Goal: Task Accomplishment & Management: Complete application form

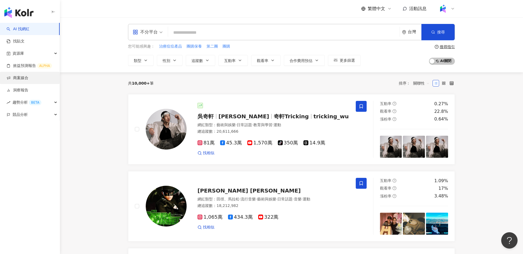
click at [28, 79] on link "商案媒合" at bounding box center [18, 77] width 22 height 5
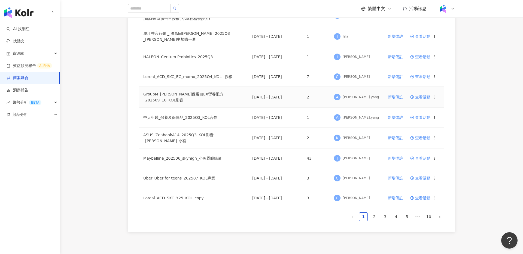
scroll to position [326, 0]
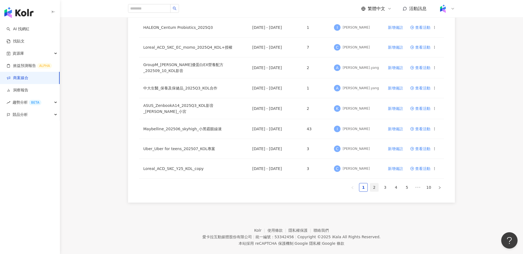
click at [378, 186] on link "2" at bounding box center [374, 188] width 8 height 8
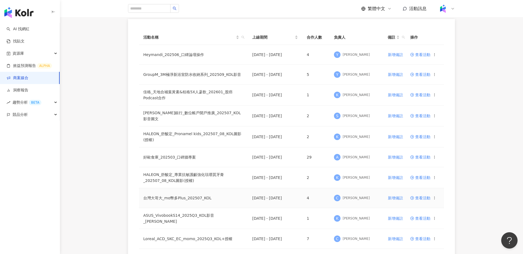
scroll to position [51, 0]
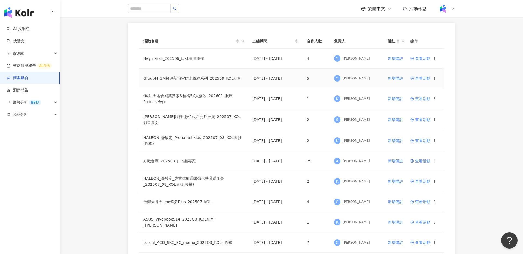
click at [421, 78] on span "查看活動" at bounding box center [420, 79] width 20 height 4
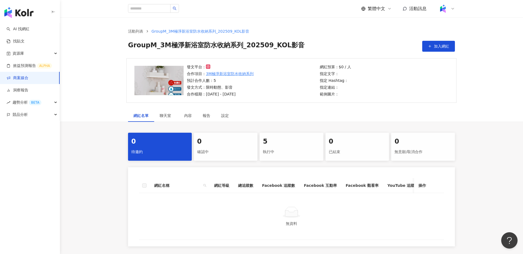
click at [286, 144] on div "5" at bounding box center [291, 141] width 57 height 9
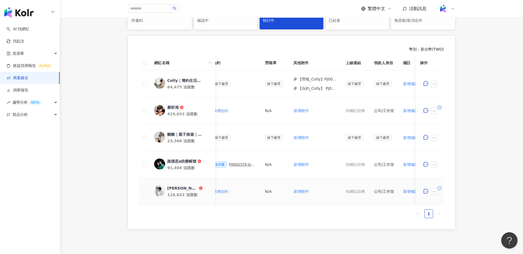
scroll to position [0, 197]
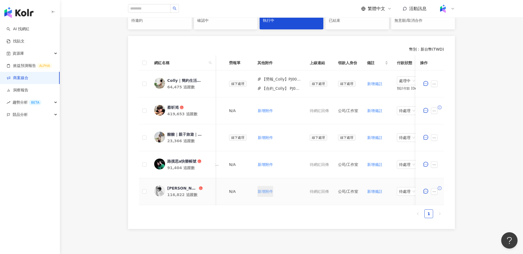
click at [263, 191] on span "新增附件" at bounding box center [265, 192] width 15 height 4
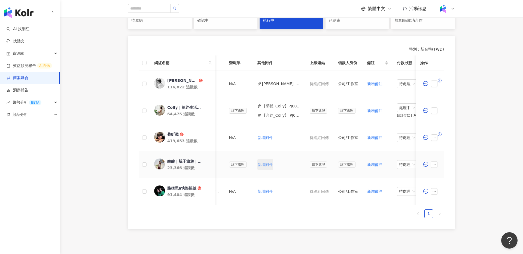
click at [267, 165] on span "新增附件" at bounding box center [265, 165] width 15 height 4
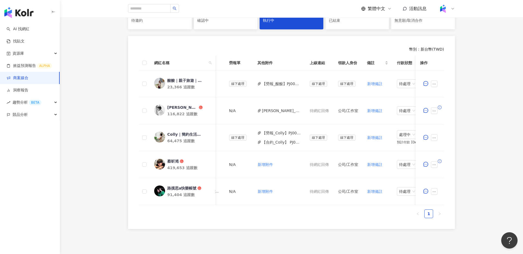
click at [484, 105] on div "0 待邀約 0 確認中 5 執行中 0 已結束 0 無意願/取消合作 幣別 ： 新台幣 ( TWD ) 網紅名稱 合作總酬勞 (含稅) 合作項目 推廣連結 合…" at bounding box center [291, 115] width 463 height 228
click at [28, 78] on link "商案媒合" at bounding box center [18, 77] width 22 height 5
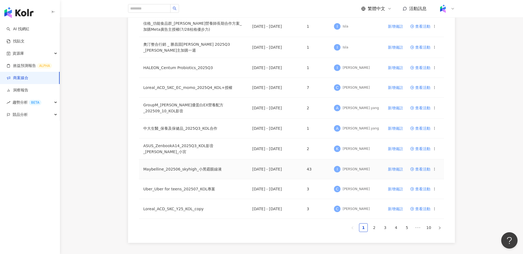
scroll to position [286, 0]
click at [376, 224] on link "2" at bounding box center [374, 228] width 8 height 8
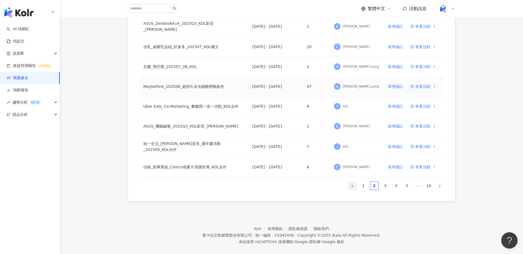
scroll to position [331, 0]
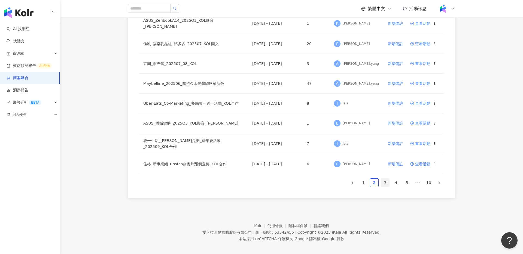
click at [388, 179] on link "3" at bounding box center [385, 183] width 8 height 8
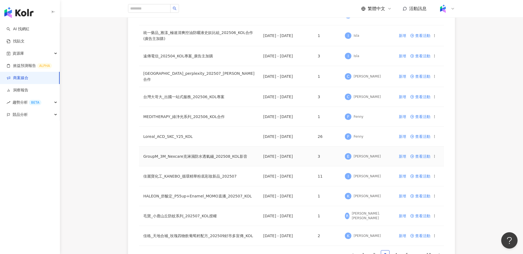
scroll to position [333, 0]
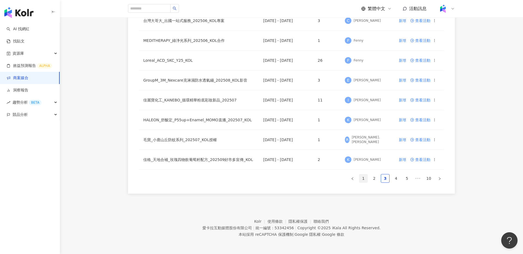
click at [364, 180] on link "1" at bounding box center [363, 179] width 8 height 8
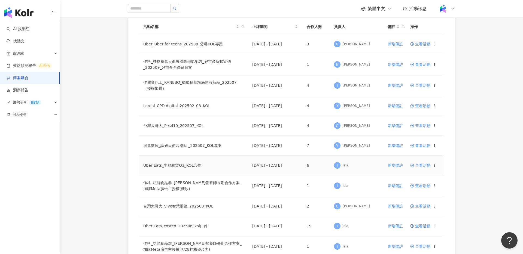
scroll to position [65, 0]
click at [429, 107] on span "查看活動" at bounding box center [420, 106] width 20 height 4
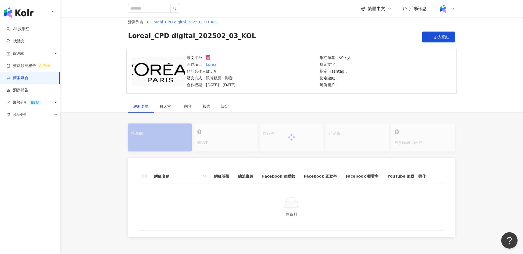
scroll to position [13, 0]
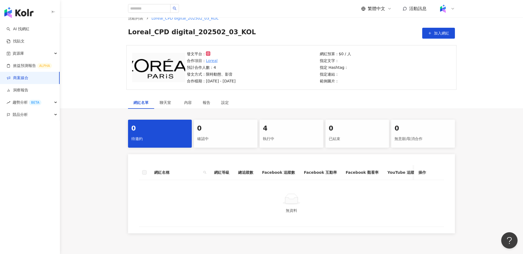
click at [302, 131] on div "4" at bounding box center [291, 128] width 57 height 9
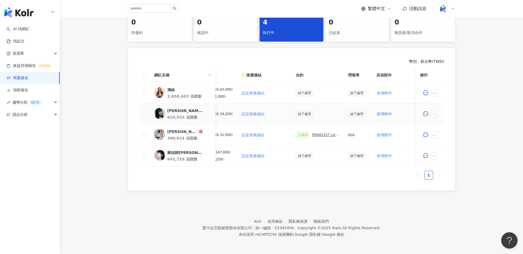
scroll to position [0, 226]
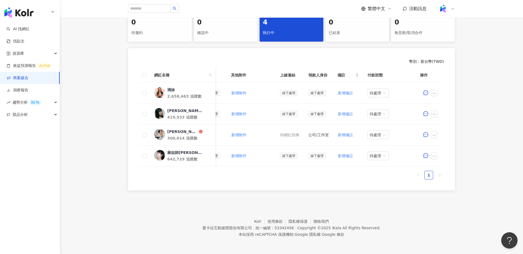
click at [28, 79] on link "商案媒合" at bounding box center [18, 77] width 22 height 5
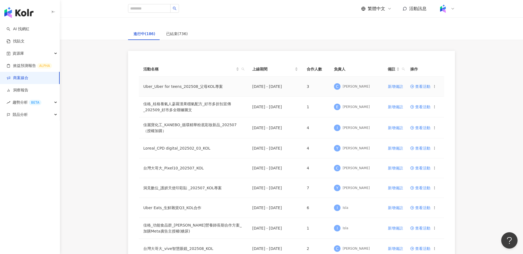
scroll to position [44, 0]
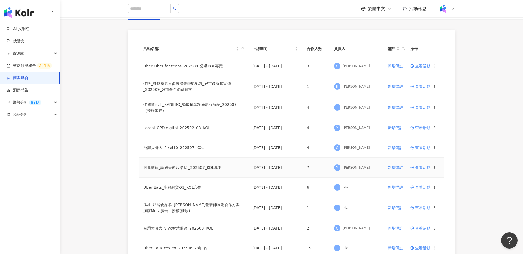
click at [424, 166] on span "查看活動" at bounding box center [420, 168] width 20 height 4
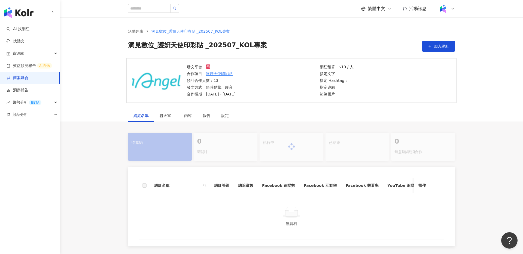
scroll to position [56, 0]
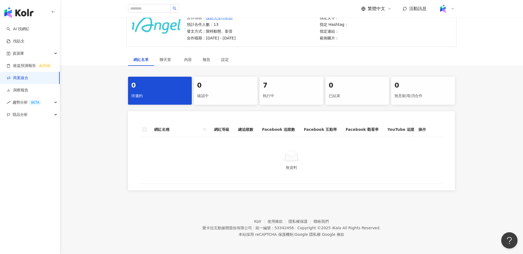
click at [297, 89] on div "7" at bounding box center [291, 85] width 57 height 9
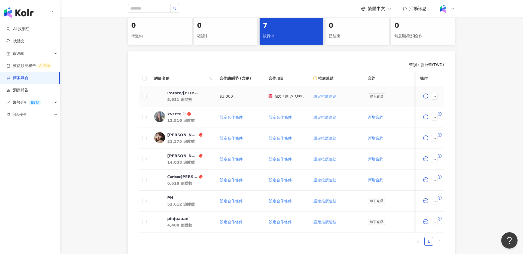
scroll to position [116, 0]
drag, startPoint x: 100, startPoint y: 59, endPoint x: 141, endPoint y: 19, distance: 56.8
click at [100, 59] on div "0 待邀約 0 確認中 7 執行中 0 已結束 0 無意願/取消合作 幣別 ： 新台幣 ( TWD ) 網紅名稱 合作總酬勞 (含稅) 合作項目 推廣連結 合…" at bounding box center [291, 137] width 463 height 240
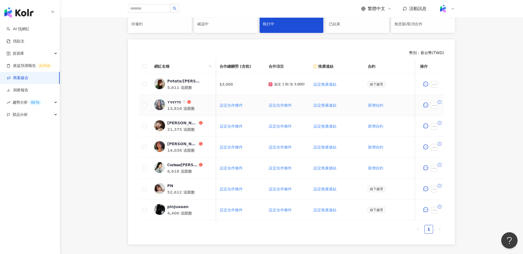
scroll to position [0, 0]
click at [169, 186] on div "PN" at bounding box center [170, 185] width 6 height 5
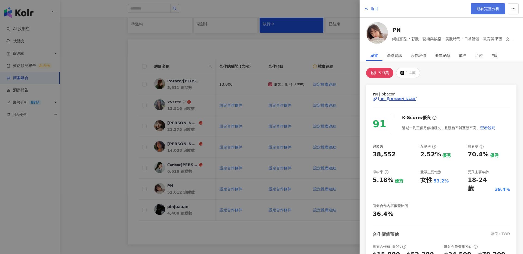
click at [489, 11] on span "觀看完整分析" at bounding box center [487, 9] width 23 height 4
click at [138, 74] on div at bounding box center [261, 127] width 523 height 254
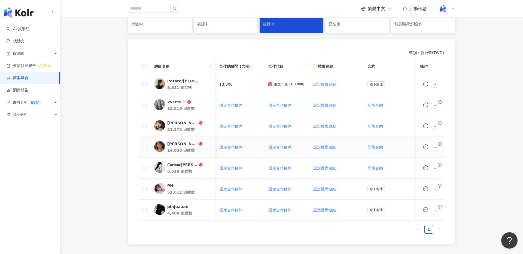
scroll to position [0, 0]
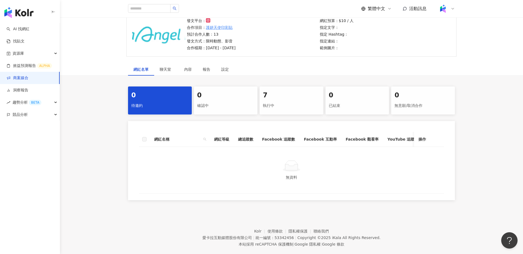
click at [267, 103] on div "執行中" at bounding box center [291, 105] width 57 height 9
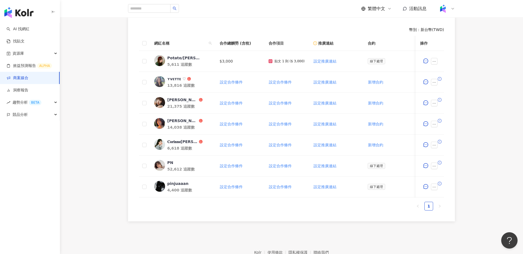
scroll to position [172, 0]
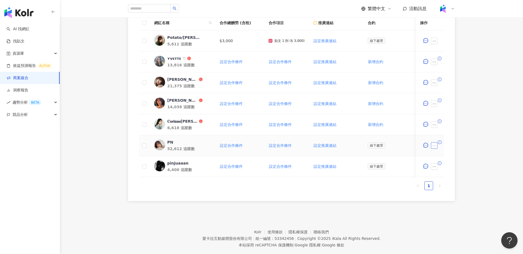
click at [433, 146] on icon "ellipsis" at bounding box center [434, 146] width 4 height 4
click at [454, 28] on span "設定合作條件" at bounding box center [449, 29] width 28 height 6
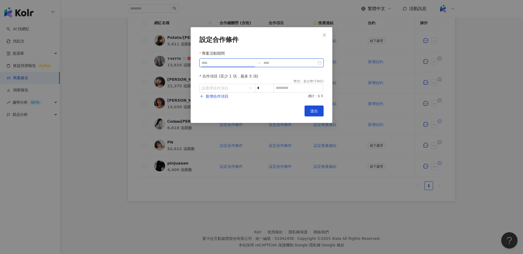
click at [238, 65] on input "專案活動期間" at bounding box center [228, 63] width 53 height 6
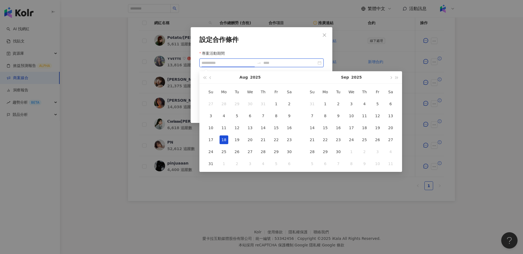
type input "**********"
click at [223, 139] on div "18" at bounding box center [224, 140] width 9 height 9
type input "**********"
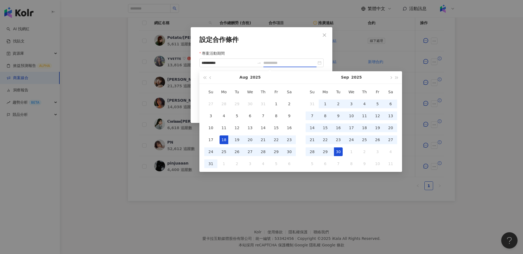
click at [337, 155] on div "30" at bounding box center [338, 152] width 9 height 9
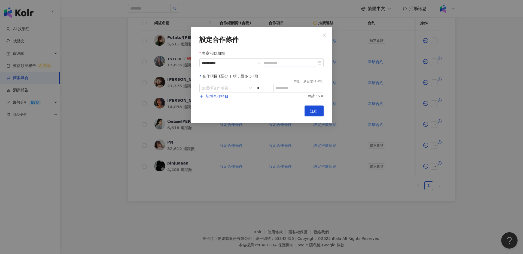
type input "**********"
click at [239, 88] on input "search" at bounding box center [225, 88] width 46 height 8
click at [216, 114] on div "Instagram" at bounding box center [213, 111] width 19 height 6
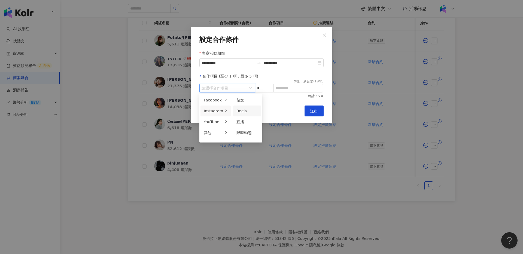
click at [244, 109] on span "Reels" at bounding box center [241, 111] width 10 height 4
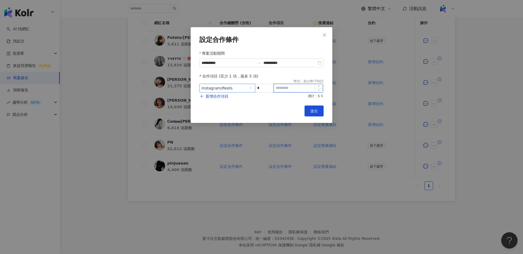
click at [296, 89] on input at bounding box center [298, 88] width 49 height 8
type input "*"
type input "*****"
click at [233, 94] on div "新增合作項目 總計：$ 15,000" at bounding box center [261, 96] width 124 height 5
click at [207, 99] on button "新增合作項目" at bounding box center [213, 96] width 29 height 11
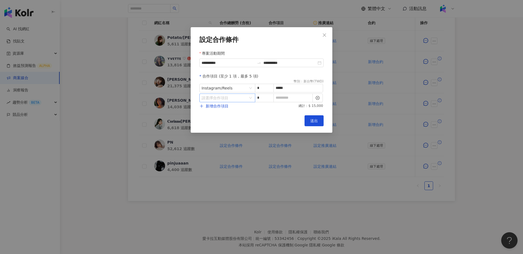
click at [241, 101] on input "search" at bounding box center [225, 98] width 46 height 8
click at [215, 146] on li "其他" at bounding box center [215, 142] width 30 height 11
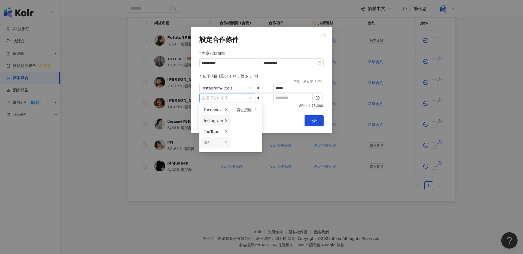
click at [217, 121] on div "Instagram" at bounding box center [213, 121] width 19 height 6
click at [246, 144] on span "限時動態" at bounding box center [243, 143] width 15 height 4
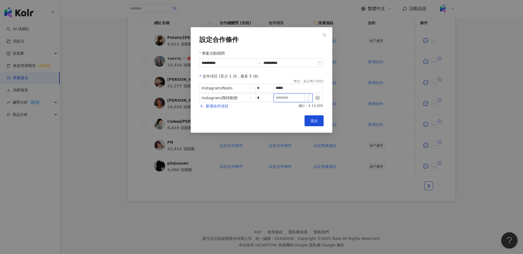
click at [285, 98] on input at bounding box center [293, 98] width 39 height 8
type input "*"
click at [290, 88] on input "*****" at bounding box center [298, 88] width 49 height 8
click at [280, 88] on input "*****" at bounding box center [298, 88] width 49 height 8
click at [289, 89] on input "*****" at bounding box center [298, 88] width 49 height 8
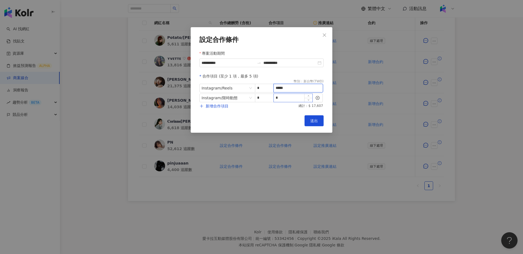
type input "*****"
click at [287, 98] on input "*" at bounding box center [293, 98] width 39 height 8
click at [213, 108] on span "新增合作項目" at bounding box center [217, 106] width 23 height 4
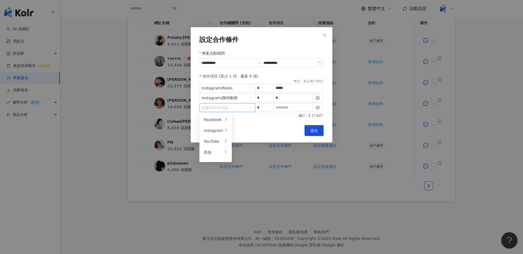
click at [237, 108] on input "search" at bounding box center [225, 108] width 46 height 8
click at [212, 153] on div "其他" at bounding box center [213, 153] width 19 height 6
click at [244, 119] on div "廣告授權" at bounding box center [244, 120] width 17 height 6
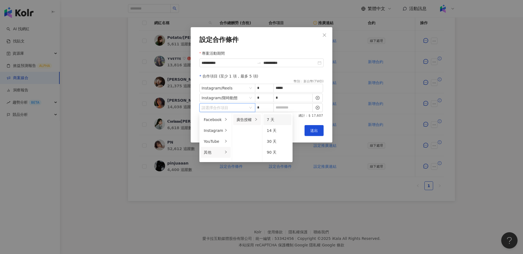
click at [272, 120] on span "7 天" at bounding box center [270, 120] width 7 height 4
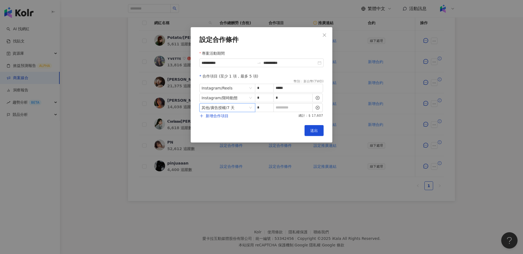
click at [251, 108] on span "其他 / 廣告授權 / 7 天" at bounding box center [227, 108] width 51 height 8
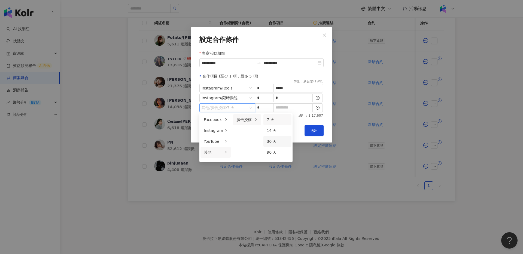
click at [272, 140] on span "30 天" at bounding box center [272, 141] width 10 height 4
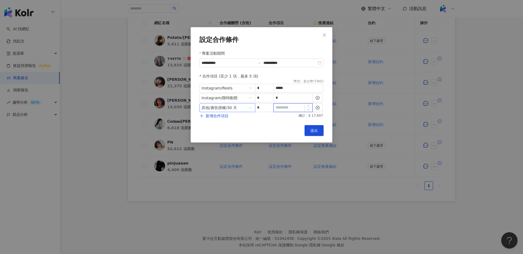
click at [287, 109] on input at bounding box center [293, 108] width 39 height 8
click at [291, 107] on input at bounding box center [293, 108] width 39 height 8
type input "****"
click at [218, 118] on button "新增合作項目" at bounding box center [213, 116] width 29 height 11
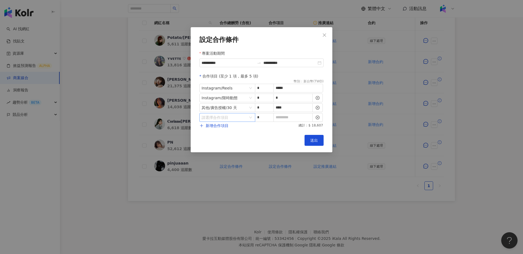
click at [242, 118] on input "search" at bounding box center [225, 118] width 46 height 8
click at [214, 162] on div "其他" at bounding box center [213, 162] width 19 height 6
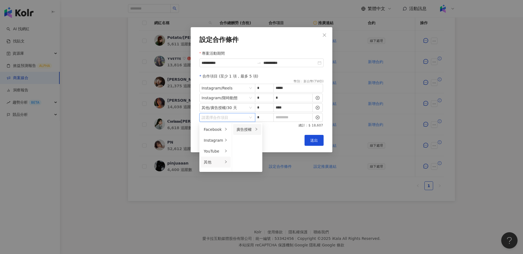
click at [242, 130] on div "廣告授權" at bounding box center [244, 130] width 17 height 6
click at [296, 135] on div "Cancel 送出" at bounding box center [261, 140] width 124 height 11
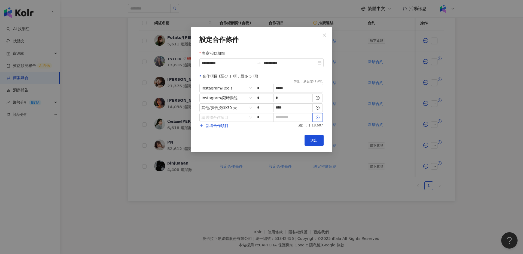
click at [318, 119] on icon "close-circle" at bounding box center [318, 118] width 4 height 4
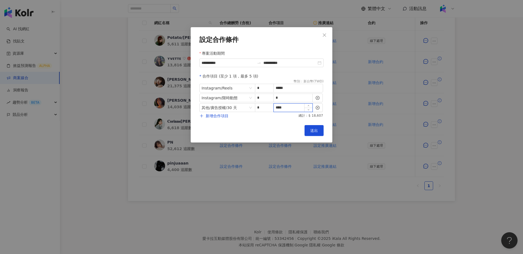
drag, startPoint x: 291, startPoint y: 109, endPoint x: 274, endPoint y: 109, distance: 16.9
click at [274, 109] on input "****" at bounding box center [293, 108] width 39 height 8
click at [286, 108] on input at bounding box center [293, 108] width 39 height 8
type input "*"
click at [300, 86] on input "*****" at bounding box center [298, 88] width 49 height 8
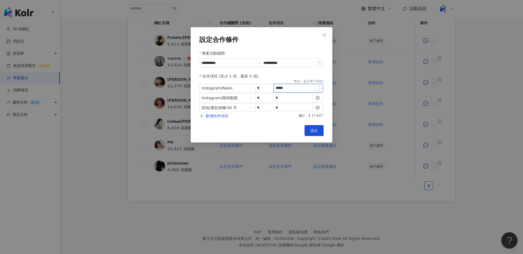
click at [300, 86] on input "*****" at bounding box center [298, 88] width 49 height 8
type input "*****"
click at [314, 127] on button "送出" at bounding box center [314, 130] width 19 height 11
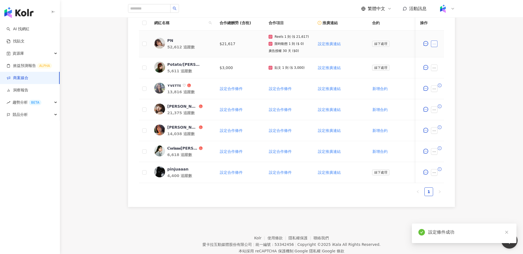
click at [436, 43] on icon "ellipsis" at bounding box center [434, 44] width 4 height 4
click at [447, 55] on span "設定合作條件" at bounding box center [446, 55] width 23 height 6
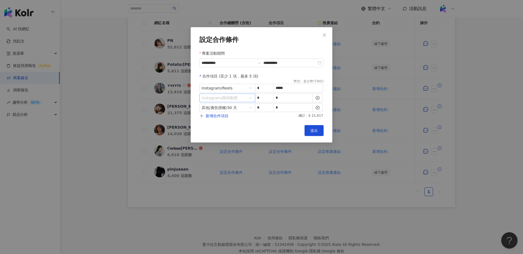
click at [241, 99] on span "Instagram / 限時動態" at bounding box center [227, 98] width 51 height 8
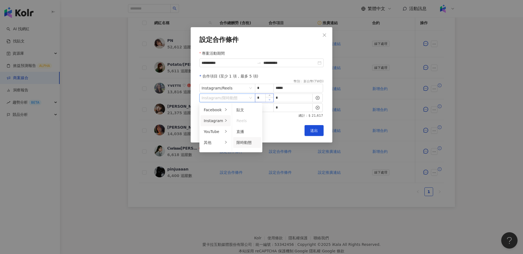
click at [267, 99] on span "Decrease Value" at bounding box center [269, 99] width 8 height 5
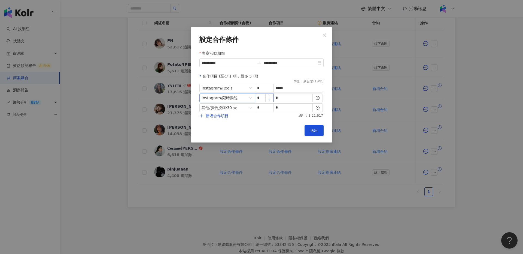
click at [267, 99] on span "Decrease Value" at bounding box center [269, 99] width 8 height 5
type input "*"
click at [271, 96] on span "Increase Value" at bounding box center [269, 96] width 8 height 5
click at [308, 128] on button "送出" at bounding box center [314, 130] width 19 height 11
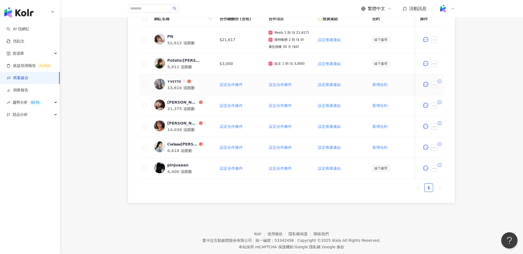
scroll to position [162, 0]
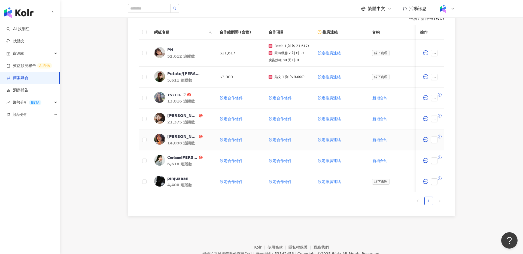
click at [189, 137] on span "李昕" at bounding box center [184, 136] width 35 height 5
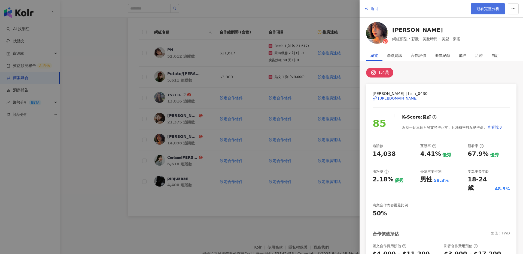
click at [487, 6] on link "觀看完整分析" at bounding box center [488, 8] width 34 height 11
click at [124, 55] on div at bounding box center [261, 127] width 523 height 254
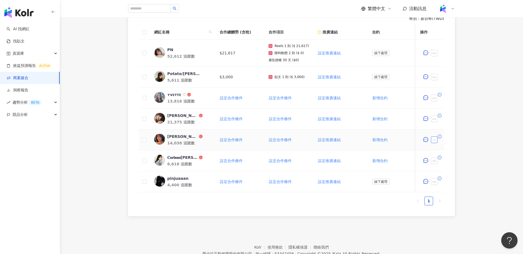
click at [434, 139] on icon "ellipsis" at bounding box center [434, 140] width 4 height 4
click at [121, 92] on div "0 待邀約 0 確認中 7 執行中 0 已結束 0 無意願/取消合作 幣別 ： 新台幣 ( TWD ) 網紅名稱 合作總酬勞 (含稅) 合作項目 推廣連結 合…" at bounding box center [291, 94] width 349 height 246
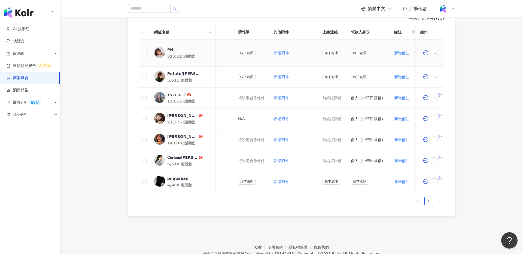
scroll to position [0, 157]
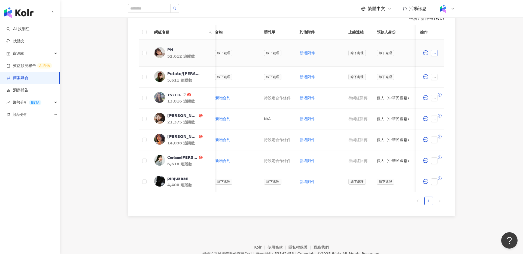
click at [433, 54] on icon "ellipsis" at bounding box center [434, 53] width 4 height 4
click at [479, 143] on div "0 待邀約 0 確認中 7 執行中 0 已結束 0 無意願/取消合作 幣別 ： 新台幣 ( TWD ) 網紅名稱 合作總酬勞 (含稅) 合作項目 推廣連結 合…" at bounding box center [291, 94] width 463 height 246
click at [432, 139] on icon "ellipsis" at bounding box center [434, 140] width 4 height 4
click at [449, 25] on span "設定合作條件" at bounding box center [449, 24] width 28 height 6
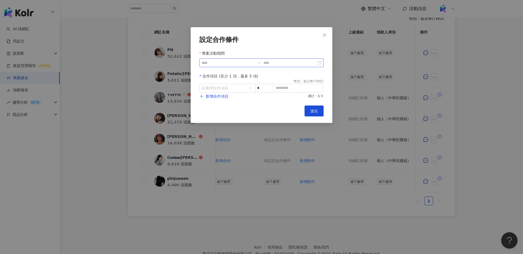
click at [218, 59] on div at bounding box center [261, 63] width 124 height 9
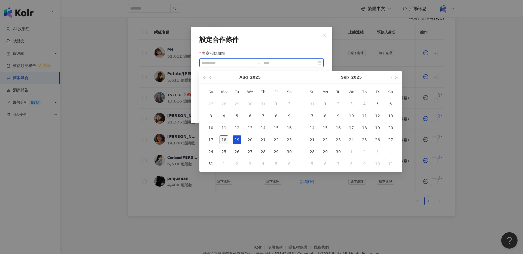
type input "**********"
click at [223, 138] on div "18" at bounding box center [224, 140] width 9 height 9
type input "**********"
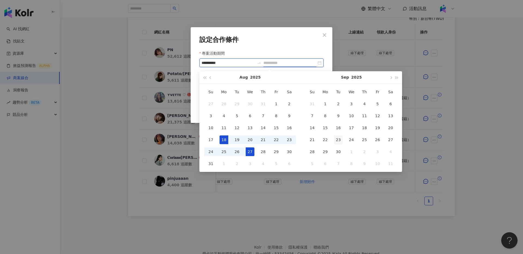
type input "**********"
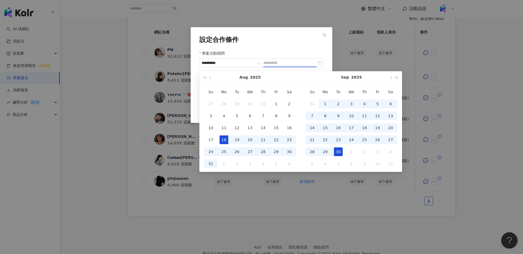
click at [339, 149] on div "30" at bounding box center [338, 152] width 9 height 9
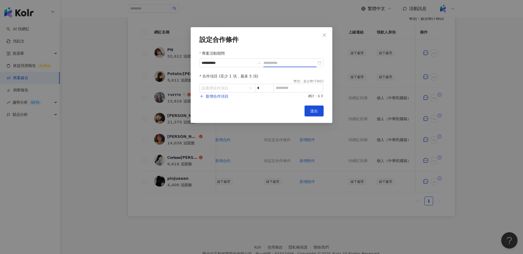
type input "**********"
click at [234, 92] on input "search" at bounding box center [225, 88] width 46 height 8
click at [219, 112] on div "Instagram" at bounding box center [213, 111] width 19 height 6
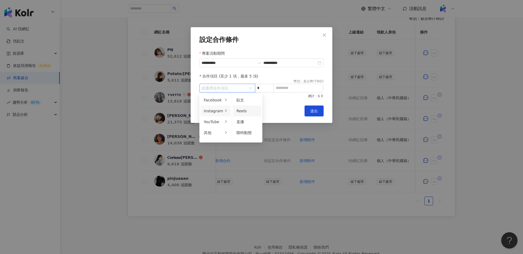
click at [244, 111] on span "Reels" at bounding box center [241, 111] width 10 height 4
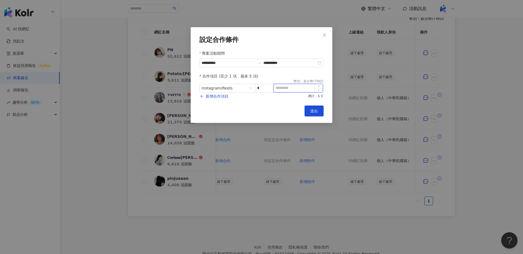
click at [302, 88] on input at bounding box center [298, 88] width 49 height 8
type input "*****"
click at [201, 98] on icon "plus" at bounding box center [202, 97] width 4 height 4
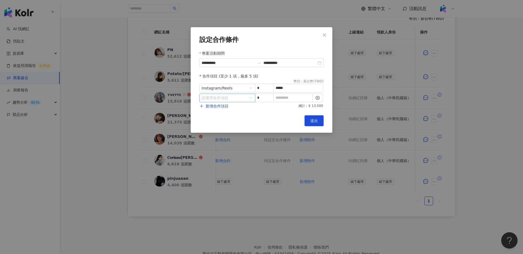
click at [232, 97] on input "search" at bounding box center [225, 98] width 46 height 8
click at [215, 144] on div "其他" at bounding box center [213, 143] width 19 height 6
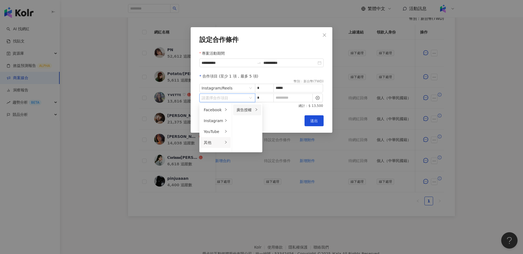
click at [242, 111] on div "廣告授權" at bounding box center [244, 110] width 17 height 6
click at [218, 121] on div "Instagram" at bounding box center [213, 121] width 19 height 6
click at [250, 143] on div "限時動態" at bounding box center [247, 143] width 22 height 6
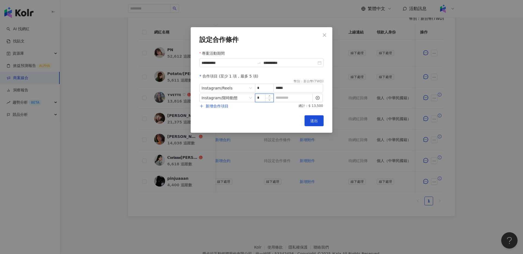
click at [265, 98] on input "*" at bounding box center [264, 98] width 18 height 8
type input "*"
click at [269, 96] on icon "up" at bounding box center [270, 96] width 2 height 2
click at [217, 106] on span "新增合作項目" at bounding box center [217, 106] width 23 height 4
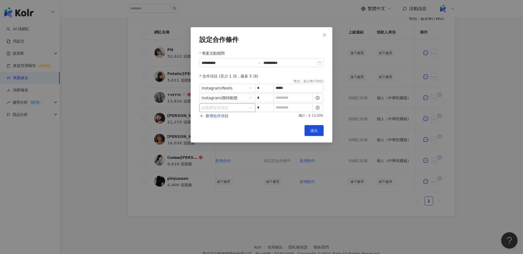
click at [233, 107] on input "search" at bounding box center [225, 108] width 46 height 8
click at [218, 150] on div "其他" at bounding box center [213, 153] width 19 height 6
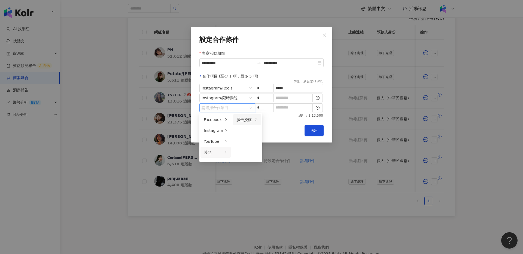
click at [253, 121] on li "廣告授權" at bounding box center [247, 119] width 28 height 11
click at [273, 132] on span "14 天" at bounding box center [272, 131] width 10 height 4
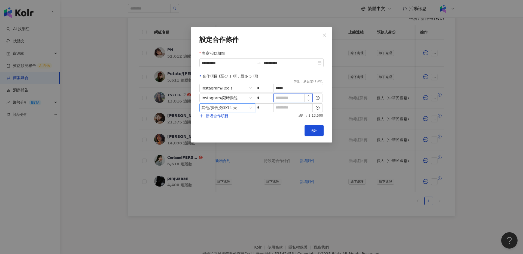
click at [292, 100] on input at bounding box center [293, 98] width 39 height 8
type input "*"
click at [290, 107] on input at bounding box center [293, 108] width 39 height 8
type input "*"
drag, startPoint x: 287, startPoint y: 86, endPoint x: 274, endPoint y: 88, distance: 13.5
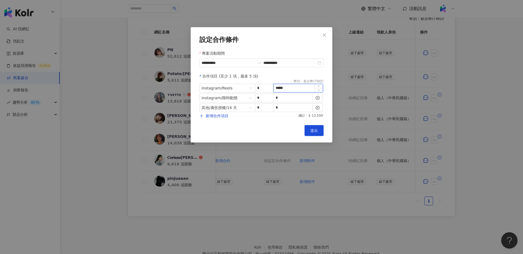
click at [274, 88] on input "*****" at bounding box center [298, 88] width 49 height 8
type input "*****"
drag, startPoint x: 275, startPoint y: 132, endPoint x: 290, endPoint y: 131, distance: 14.8
click at [278, 132] on div "Cancel 送出" at bounding box center [261, 130] width 124 height 11
click at [314, 130] on span "送出" at bounding box center [314, 131] width 8 height 4
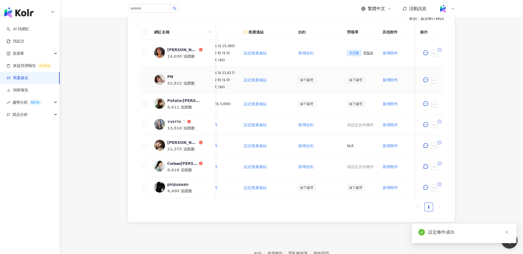
scroll to position [0, 0]
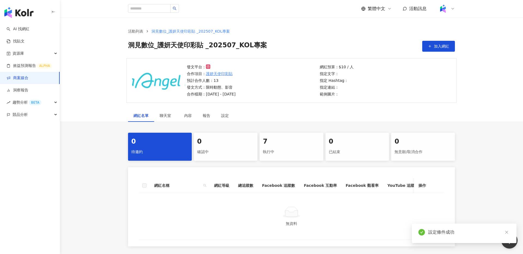
click at [297, 153] on div "執行中" at bounding box center [291, 152] width 57 height 9
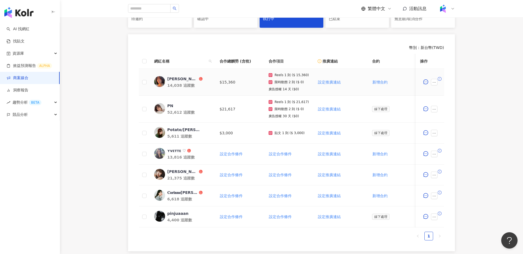
scroll to position [145, 0]
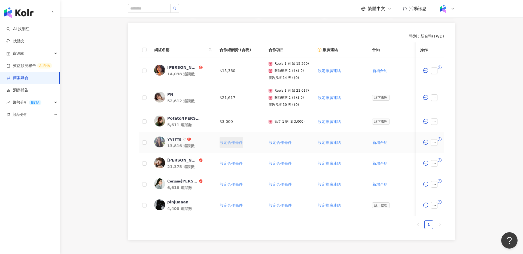
click at [228, 143] on span "設定合作條件" at bounding box center [231, 143] width 23 height 4
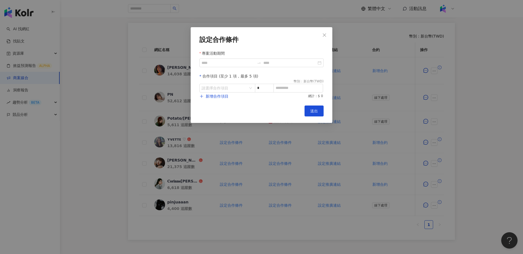
click at [109, 129] on div "設定合作條件 專案活動期間 合作項目 (至少 1 項，最多 5 項) 幣別 ： 新台幣 ( TWD ) 請選擇合作項目 * 新增合作項目 總計：$ 0 Can…" at bounding box center [261, 127] width 523 height 254
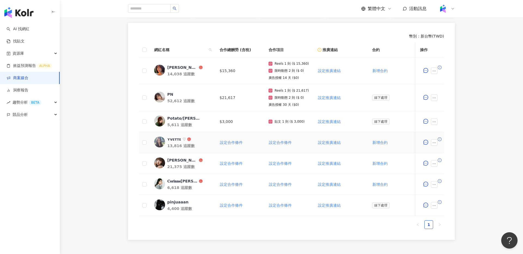
click at [156, 139] on img at bounding box center [159, 142] width 11 height 11
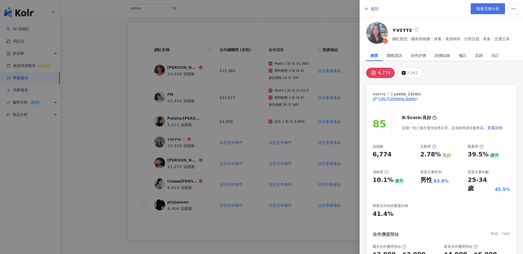
click at [488, 8] on span "觀看完整分析" at bounding box center [487, 9] width 23 height 4
click at [259, 80] on div at bounding box center [261, 127] width 523 height 254
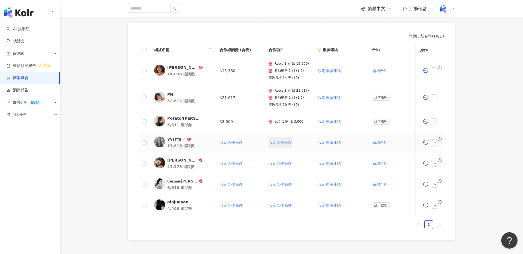
click at [284, 142] on span "設定合作條件" at bounding box center [280, 143] width 23 height 4
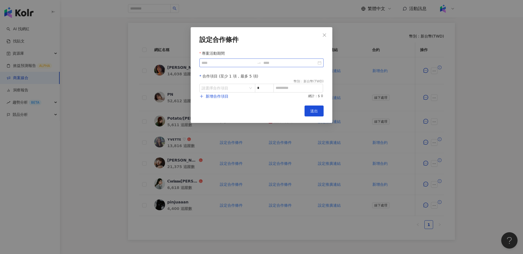
click at [320, 66] on div at bounding box center [261, 63] width 124 height 9
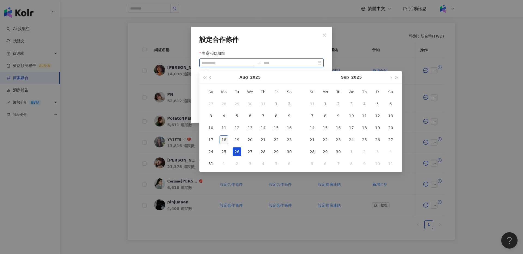
type input "**********"
drag, startPoint x: 224, startPoint y: 139, endPoint x: 289, endPoint y: 140, distance: 64.8
click at [224, 139] on div "18" at bounding box center [224, 140] width 9 height 9
type input "**********"
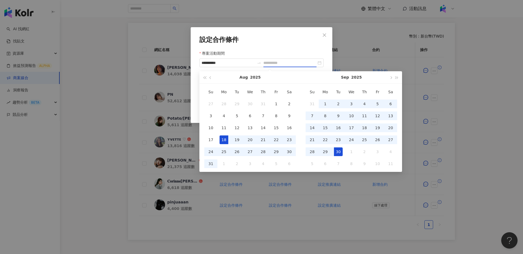
click at [333, 150] on td "30" at bounding box center [338, 152] width 13 height 12
type input "**********"
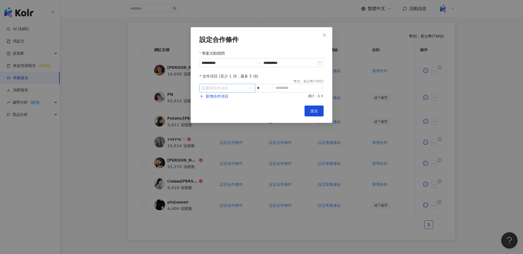
click at [223, 90] on input "search" at bounding box center [225, 88] width 46 height 8
click at [213, 111] on div "Instagram" at bounding box center [213, 111] width 19 height 6
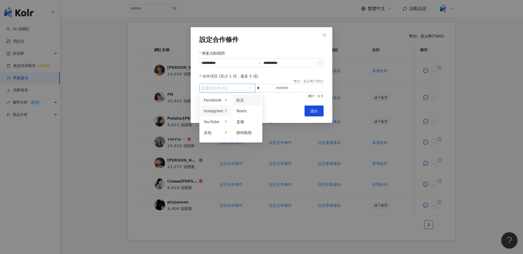
click at [243, 100] on div "貼文" at bounding box center [247, 100] width 22 height 6
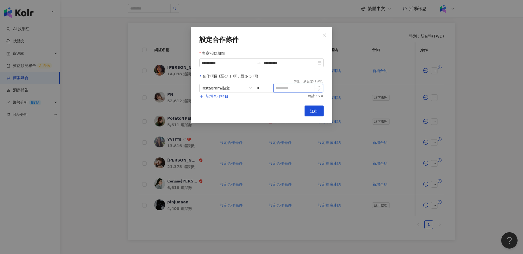
click at [290, 87] on input at bounding box center [298, 88] width 49 height 8
type input "*"
click at [288, 88] on input at bounding box center [298, 88] width 49 height 8
type input "*"
type input "****"
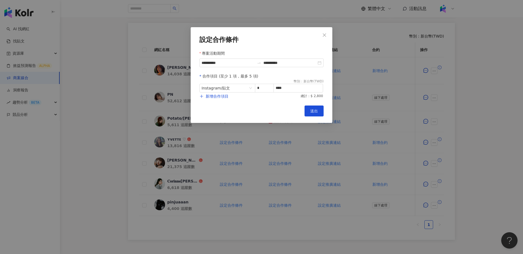
click at [318, 103] on div "**********" at bounding box center [262, 75] width 142 height 96
click at [318, 113] on span "送出" at bounding box center [314, 111] width 8 height 4
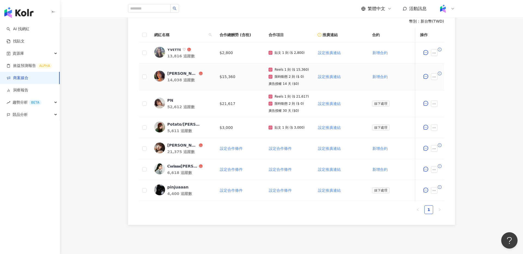
scroll to position [177, 0]
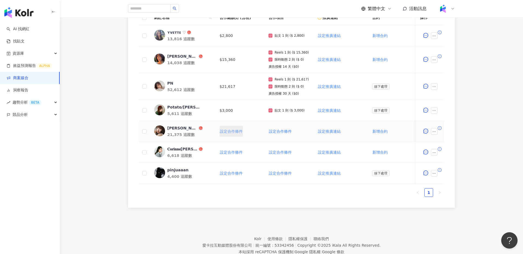
click at [236, 133] on span "設定合作條件" at bounding box center [231, 131] width 23 height 4
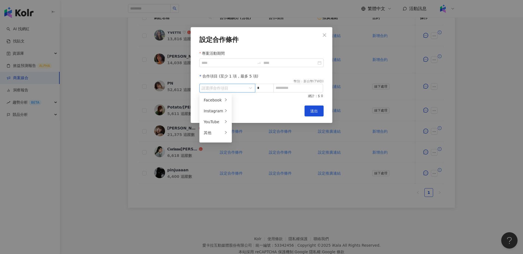
click at [231, 86] on input "search" at bounding box center [225, 88] width 46 height 8
click at [215, 111] on div "Instagram" at bounding box center [213, 111] width 19 height 6
drag, startPoint x: 242, startPoint y: 100, endPoint x: 290, endPoint y: 84, distance: 50.8
click at [242, 100] on span "貼文" at bounding box center [240, 100] width 8 height 4
click at [291, 89] on input at bounding box center [298, 88] width 49 height 8
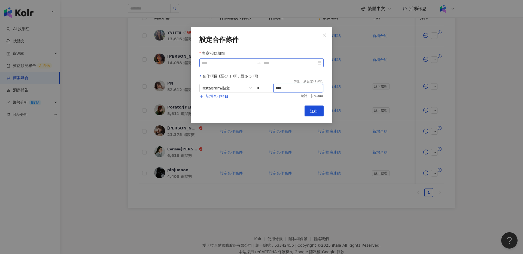
click at [320, 63] on div at bounding box center [261, 63] width 124 height 9
type input "****"
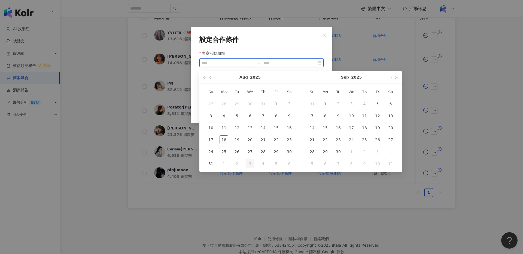
type input "**********"
click at [223, 141] on div "18" at bounding box center [224, 140] width 9 height 9
type input "**********"
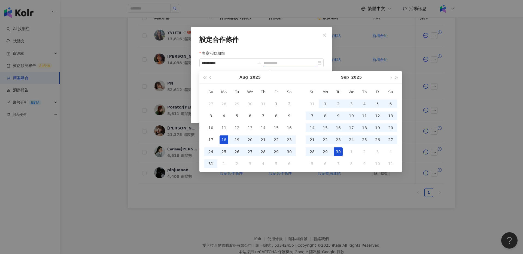
click at [338, 154] on div "30" at bounding box center [338, 152] width 9 height 9
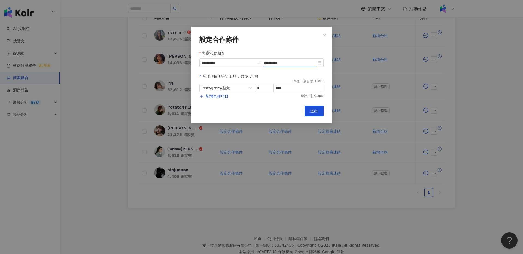
type input "**********"
click at [307, 116] on button "送出" at bounding box center [314, 111] width 19 height 11
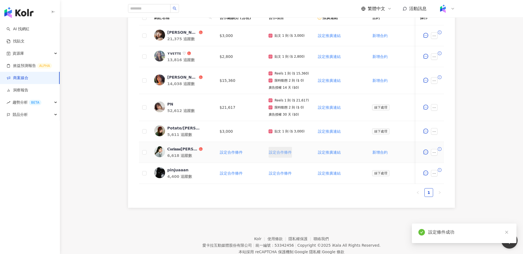
click at [287, 153] on span "設定合作條件" at bounding box center [280, 152] width 23 height 4
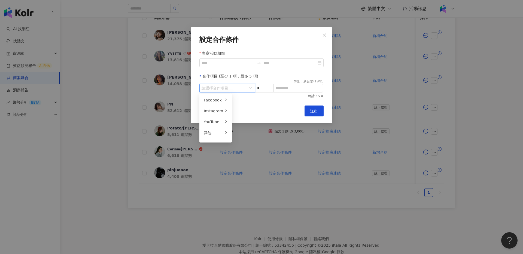
click at [234, 86] on input "search" at bounding box center [225, 88] width 46 height 8
click at [215, 111] on div "Instagram" at bounding box center [213, 111] width 19 height 6
click at [250, 110] on div "Reels" at bounding box center [247, 111] width 22 height 6
click at [236, 90] on span "Instagram / Reels" at bounding box center [227, 88] width 51 height 8
click at [243, 100] on div "貼文" at bounding box center [247, 100] width 22 height 6
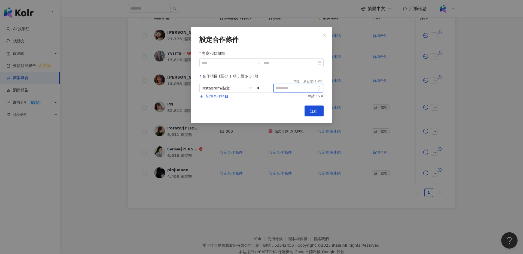
click at [296, 89] on input at bounding box center [298, 88] width 49 height 8
click at [319, 62] on div at bounding box center [261, 63] width 124 height 9
type input "****"
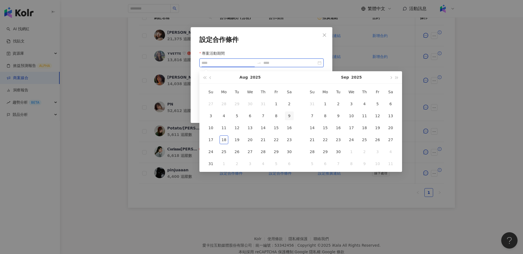
type input "**********"
drag, startPoint x: 225, startPoint y: 141, endPoint x: 317, endPoint y: 148, distance: 91.8
click at [225, 141] on div "18" at bounding box center [224, 140] width 9 height 9
type input "**********"
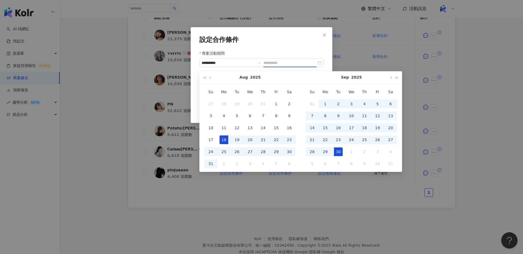
click at [338, 152] on div "30" at bounding box center [338, 152] width 9 height 9
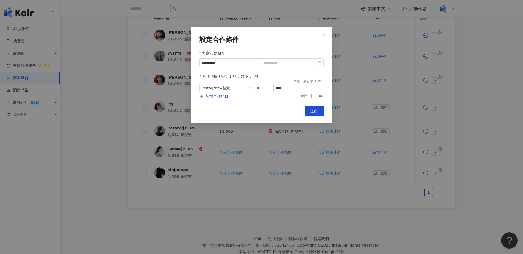
type input "**********"
click at [265, 109] on div "Cancel 送出" at bounding box center [261, 111] width 124 height 11
click at [313, 109] on span "送出" at bounding box center [314, 111] width 8 height 4
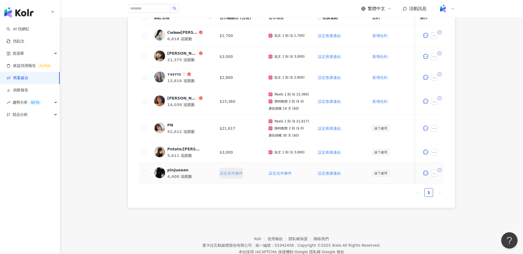
click at [229, 169] on button "設定合作條件" at bounding box center [231, 173] width 23 height 11
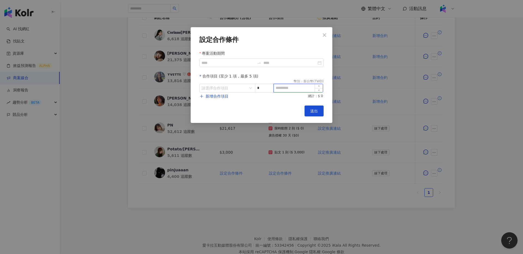
click at [286, 90] on input at bounding box center [298, 88] width 49 height 8
type input "****"
drag, startPoint x: 232, startPoint y: 91, endPoint x: 233, endPoint y: 95, distance: 4.3
click at [232, 91] on input "search" at bounding box center [225, 88] width 46 height 8
click at [213, 113] on div "Instagram" at bounding box center [213, 111] width 19 height 6
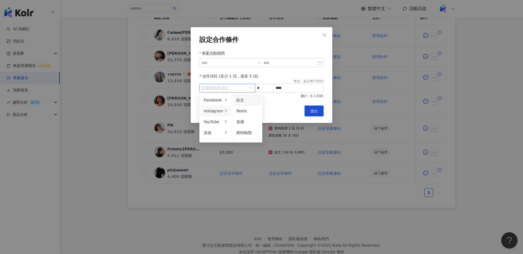
click at [245, 102] on div "貼文" at bounding box center [247, 100] width 22 height 6
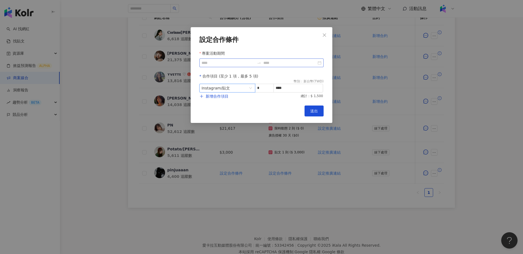
click at [322, 62] on div at bounding box center [261, 63] width 124 height 9
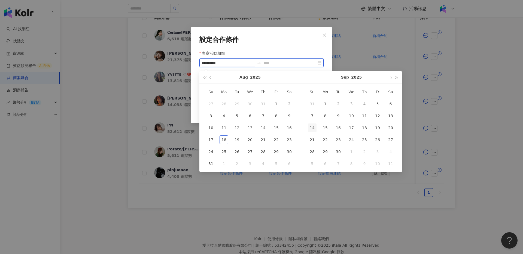
type input "**********"
drag, startPoint x: 226, startPoint y: 141, endPoint x: 239, endPoint y: 141, distance: 12.5
click at [230, 141] on tr "17 18 19 20 21 22 23" at bounding box center [250, 140] width 92 height 12
type input "**********"
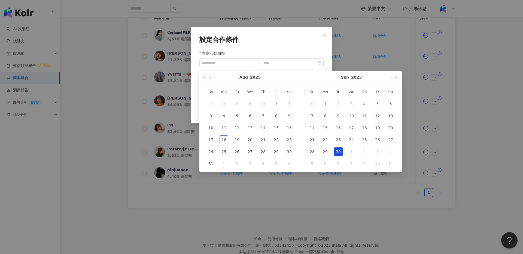
click at [338, 153] on div "30" at bounding box center [338, 152] width 9 height 9
type input "**********"
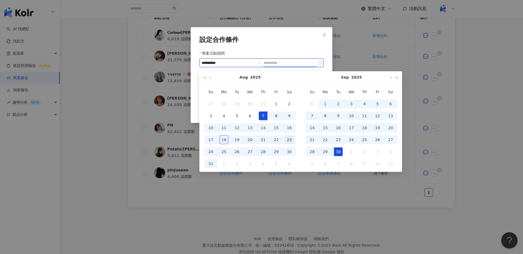
type input "**********"
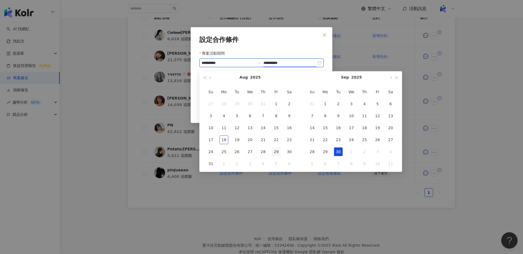
type input "**********"
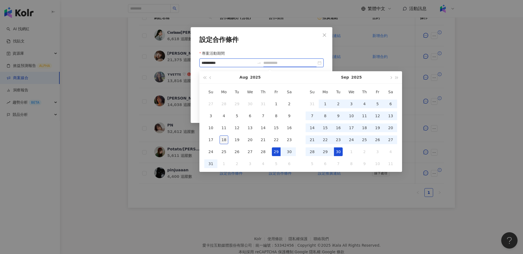
type input "**********"
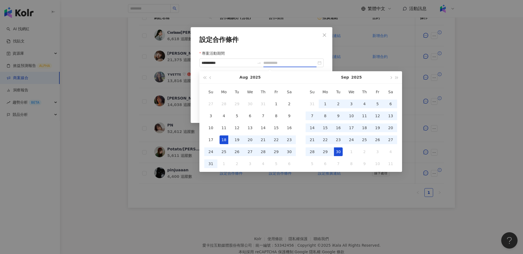
click at [224, 138] on div "18" at bounding box center [224, 140] width 9 height 9
type input "**********"
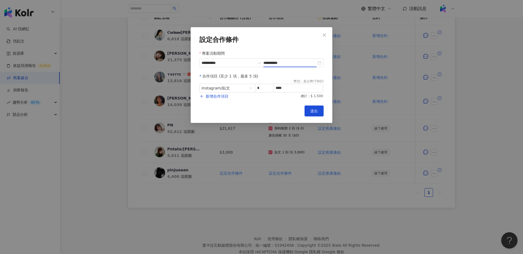
type input "**********"
click at [312, 107] on button "送出" at bounding box center [314, 111] width 19 height 11
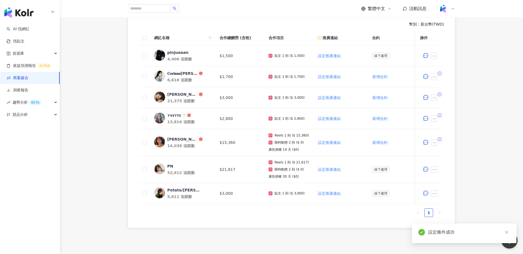
scroll to position [156, 0]
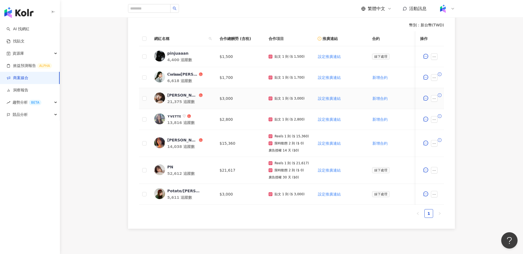
click at [169, 94] on div "楊荏羽" at bounding box center [182, 95] width 31 height 5
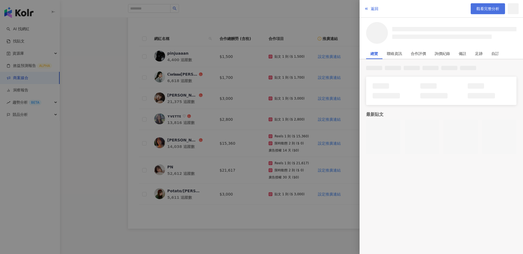
click at [485, 9] on span "觀看完整分析" at bounding box center [487, 9] width 23 height 4
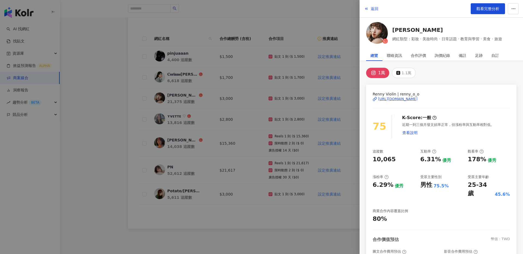
click at [94, 63] on div at bounding box center [261, 127] width 523 height 254
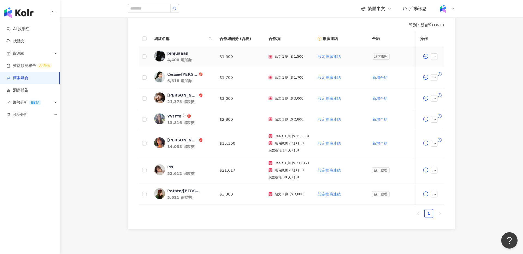
scroll to position [159, 0]
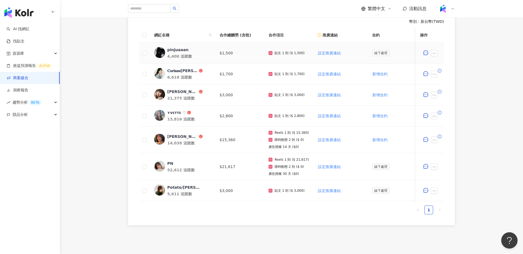
click at [178, 48] on div "pinjuaaan" at bounding box center [177, 49] width 21 height 5
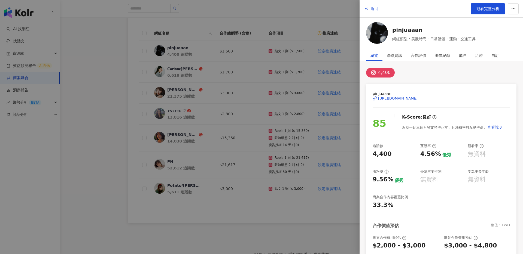
scroll to position [160, 0]
click at [482, 5] on link "觀看完整分析" at bounding box center [488, 8] width 34 height 11
click at [201, 132] on div at bounding box center [261, 127] width 523 height 254
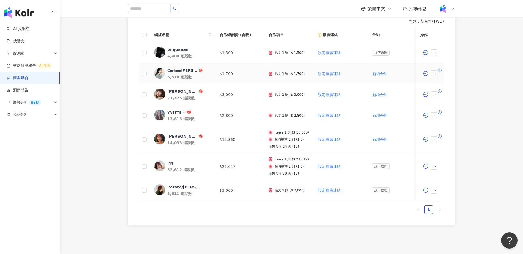
click at [187, 72] on div "𝐂𝐨𝐫𝐢𝐧𝐧𝐞[PERSON_NAME]𐙚 ⋆˚" at bounding box center [182, 70] width 31 height 5
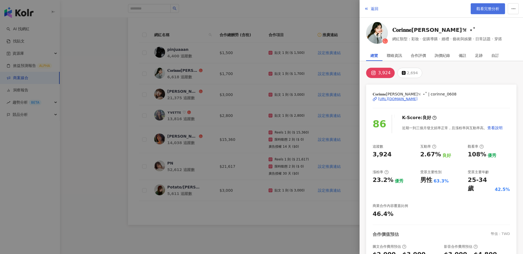
click at [497, 8] on span "觀看完整分析" at bounding box center [487, 9] width 23 height 4
click at [100, 52] on div at bounding box center [261, 127] width 523 height 254
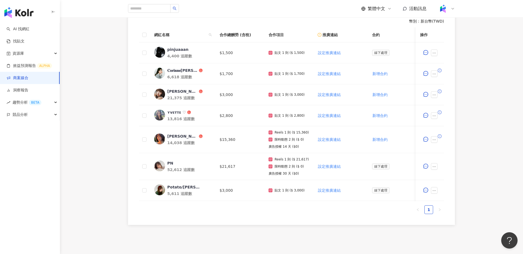
click at [29, 14] on img "button" at bounding box center [18, 12] width 29 height 11
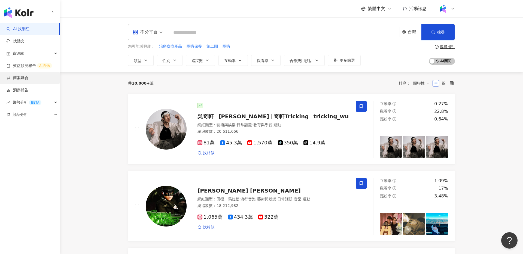
click at [28, 80] on link "商案媒合" at bounding box center [18, 77] width 22 height 5
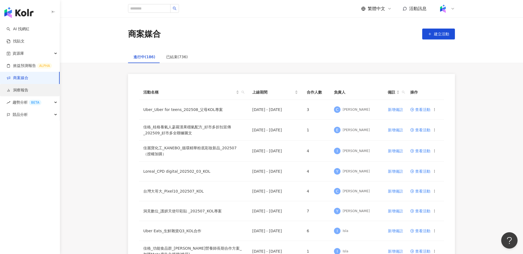
click at [28, 91] on link "洞察報告" at bounding box center [18, 90] width 22 height 5
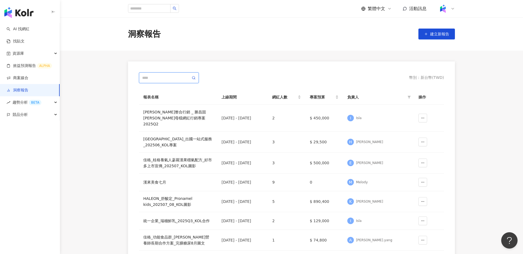
click at [174, 77] on input "text" at bounding box center [166, 78] width 48 height 6
click at [156, 10] on input "search" at bounding box center [149, 8] width 42 height 9
type input "*"
click at [162, 11] on input "search" at bounding box center [149, 8] width 42 height 9
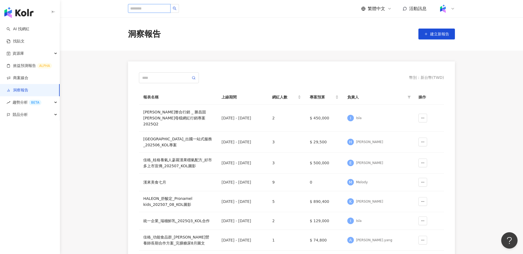
type input "*"
click at [435, 36] on button "建立新報告" at bounding box center [436, 34] width 37 height 11
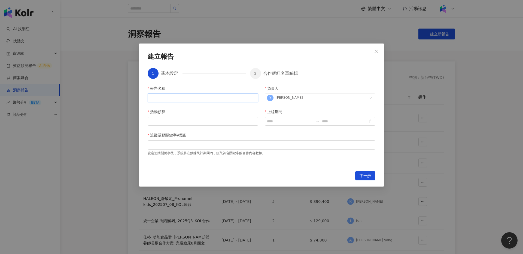
click at [205, 102] on input "報告名稱" at bounding box center [203, 98] width 111 height 9
click at [378, 46] on button "Close" at bounding box center [376, 51] width 11 height 11
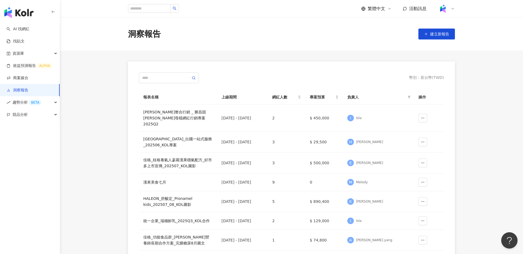
drag, startPoint x: 466, startPoint y: 71, endPoint x: 319, endPoint y: 7, distance: 160.3
click at [465, 69] on main "洞察報告 建立新報告 幣別 ： 新台幣 ( TWD ) 報表名稱 上線期間 網紅人數 專案預算 負責人 操作 奧汀整合行銷 _ 勝昌固關四珍母檔網紅行銷專案 …" at bounding box center [291, 182] width 463 height 331
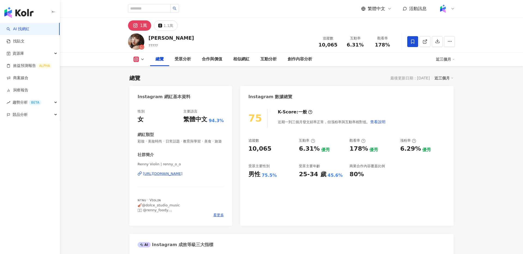
click at [169, 38] on div "楊荏羽 ????? 追蹤數 10,065 互動率 6.31% 觀看率 178%" at bounding box center [291, 42] width 349 height 22
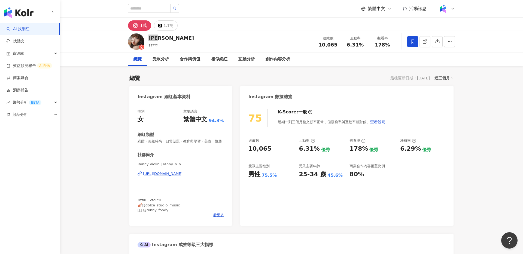
scroll to position [1, 0]
